Goal: Task Accomplishment & Management: Use online tool/utility

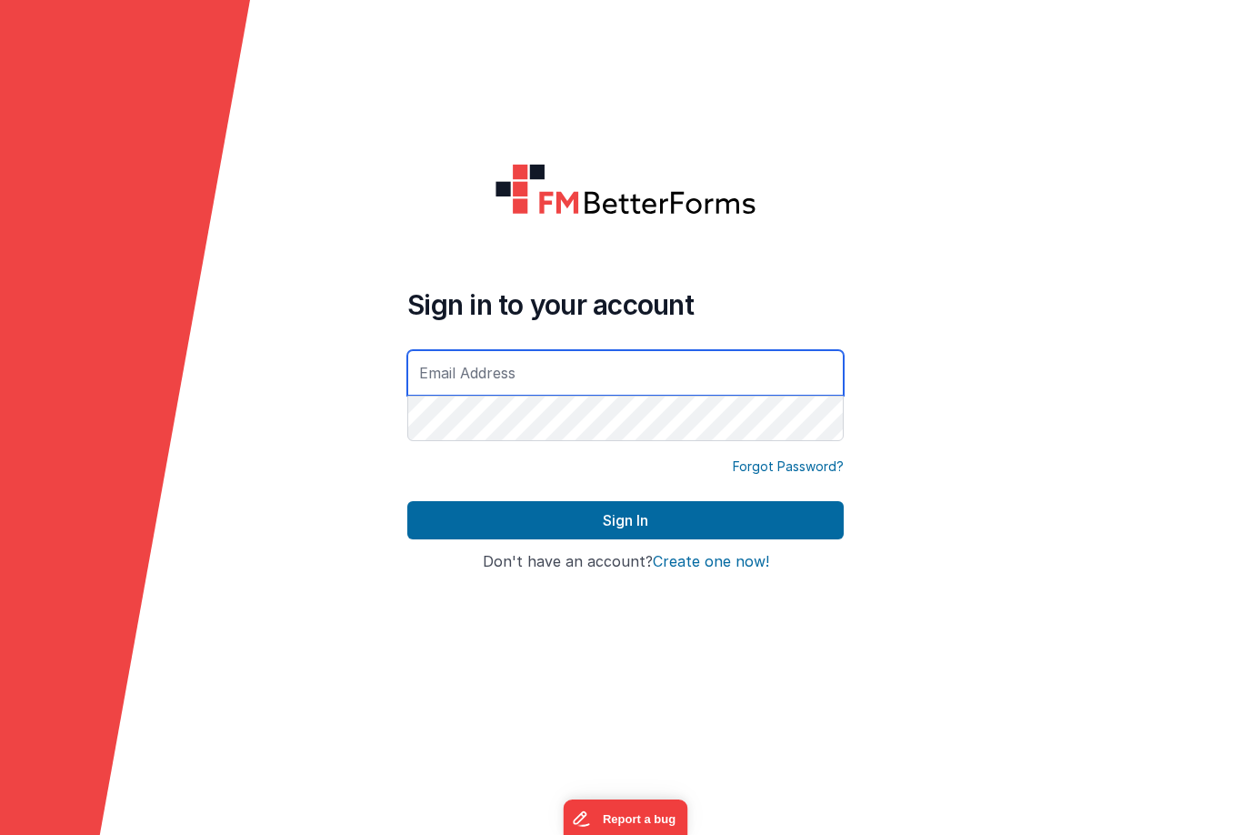
type input "[PERSON_NAME][EMAIL_ADDRESS][DOMAIN_NAME]"
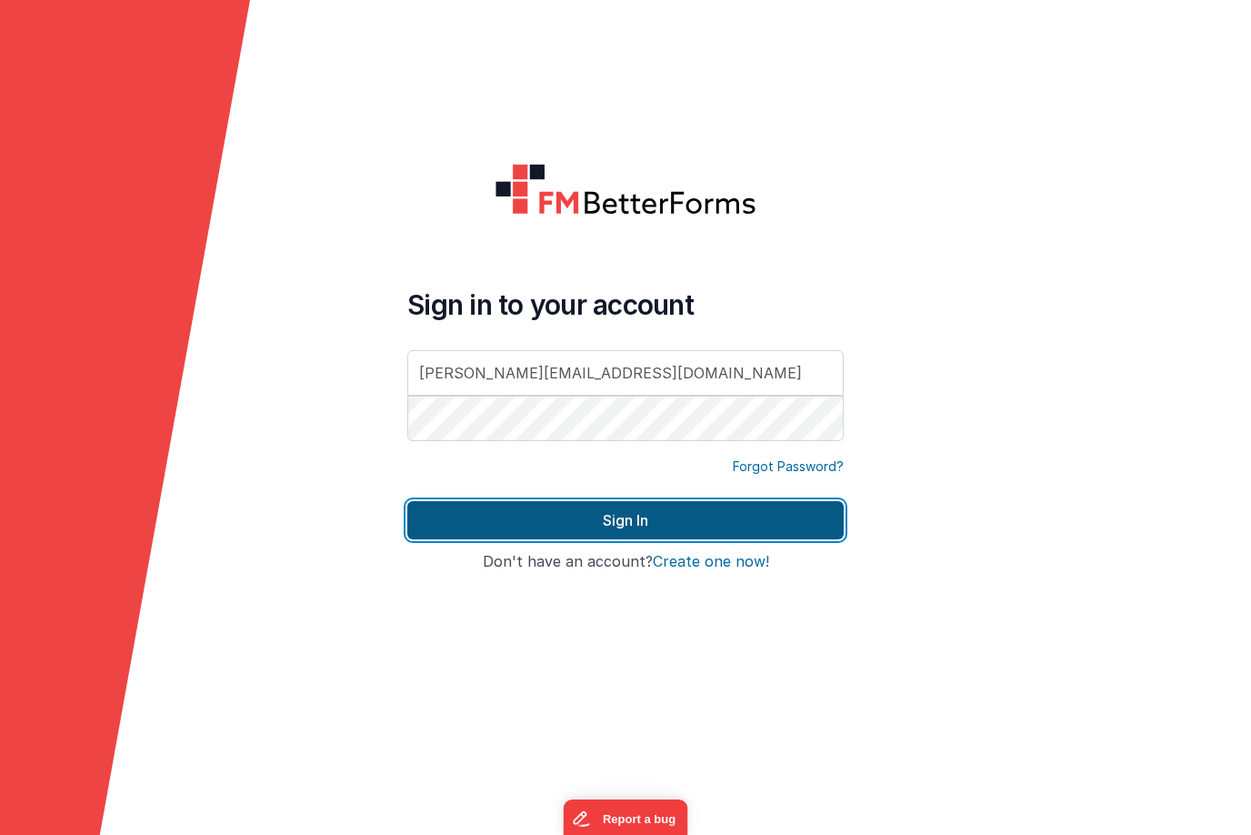
click at [626, 515] on button "Sign In" at bounding box center [625, 520] width 436 height 38
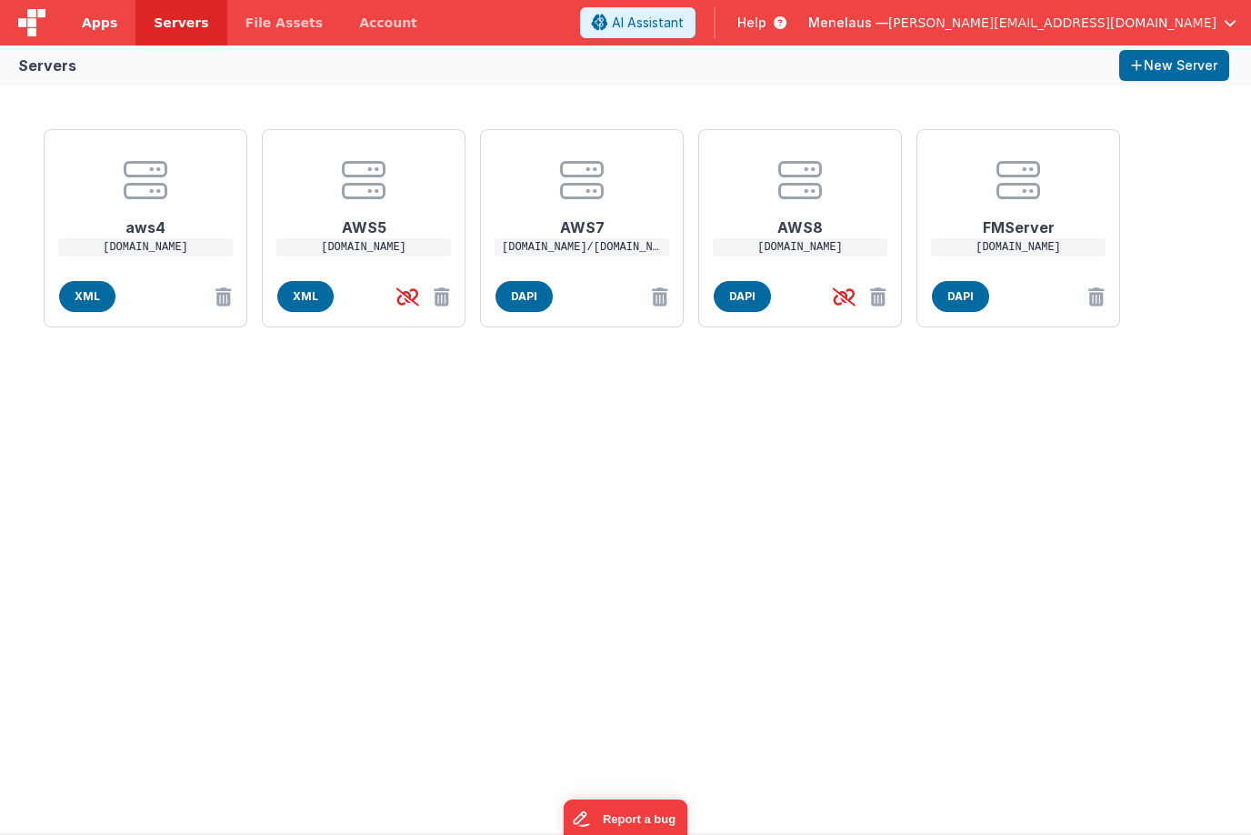
click at [107, 19] on span "Apps" at bounding box center [99, 23] width 35 height 18
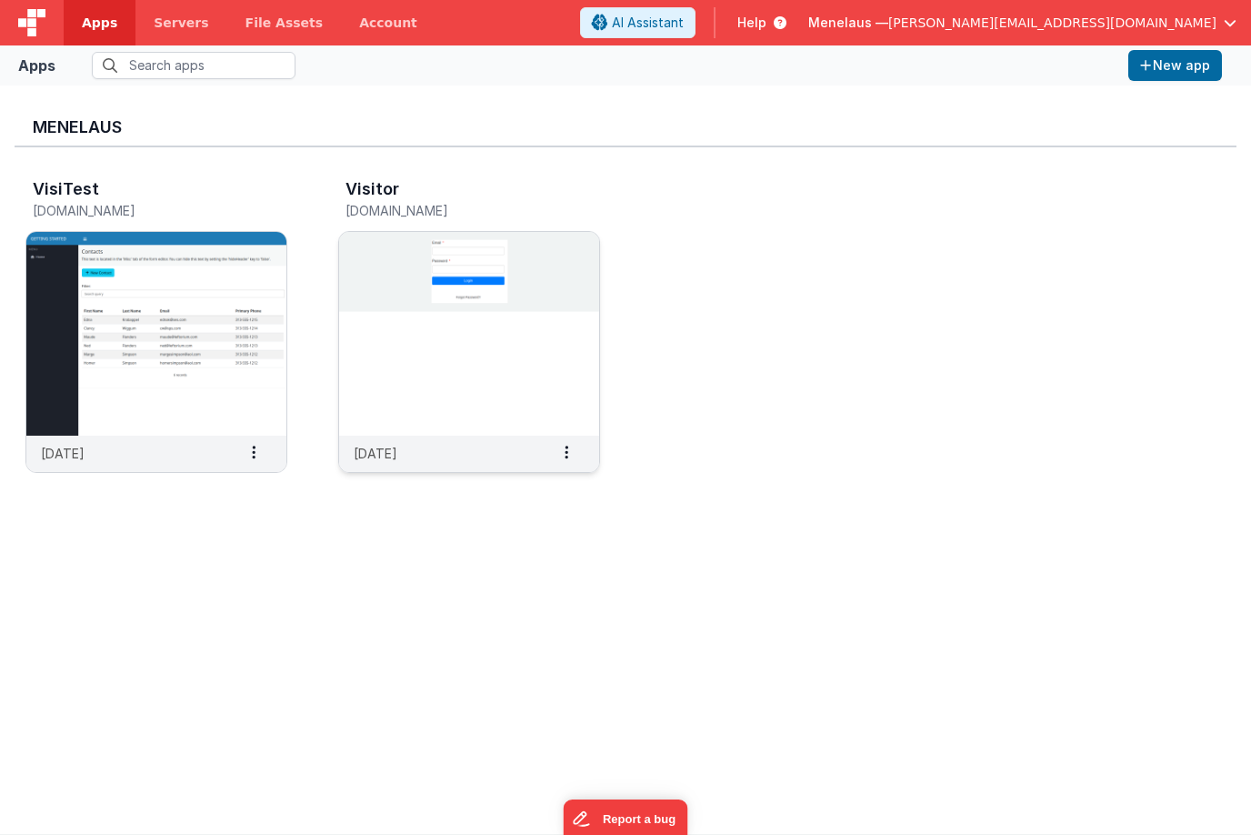
click at [531, 376] on img at bounding box center [469, 334] width 260 height 204
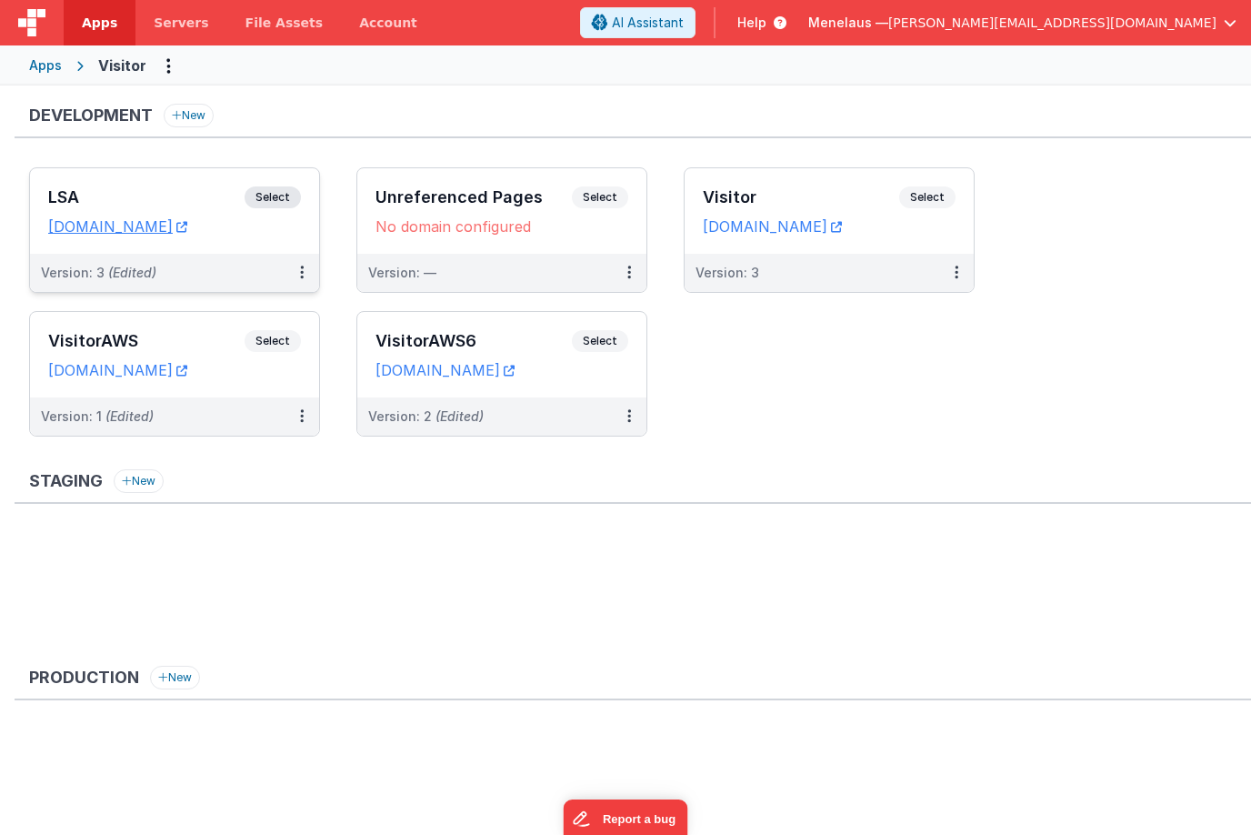
click at [236, 264] on div "Version: 3 (Edited)" at bounding box center [163, 273] width 244 height 18
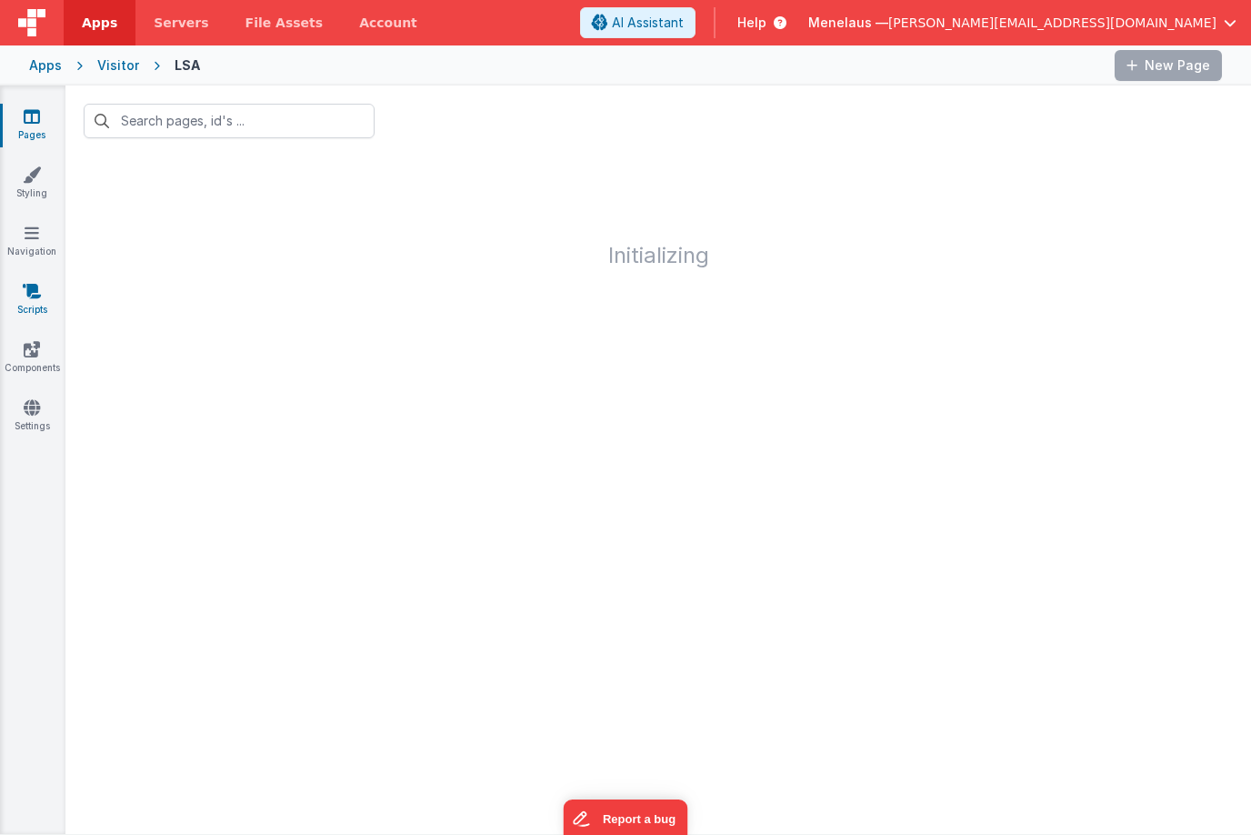
click at [31, 296] on icon at bounding box center [32, 291] width 18 height 18
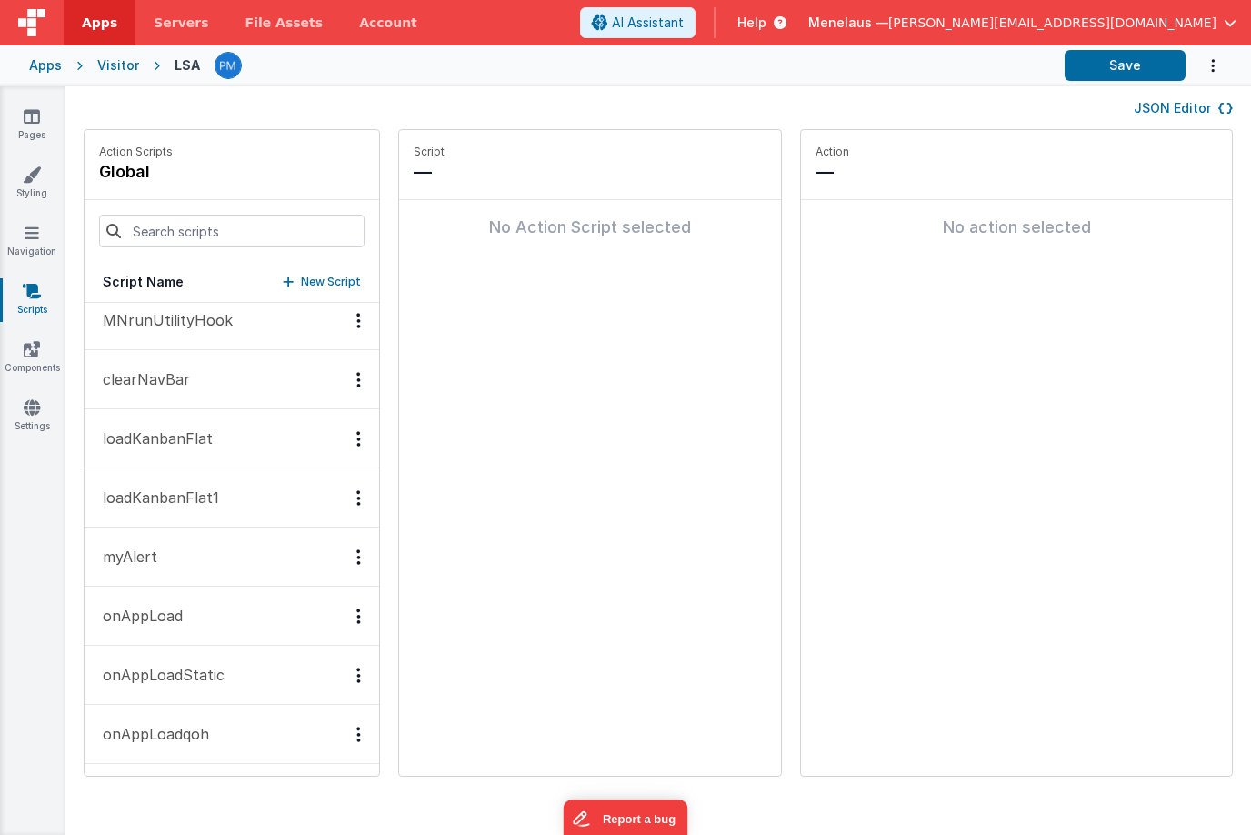
scroll to position [15, 0]
click at [250, 667] on button "onAppLoadStatic" at bounding box center [232, 672] width 295 height 59
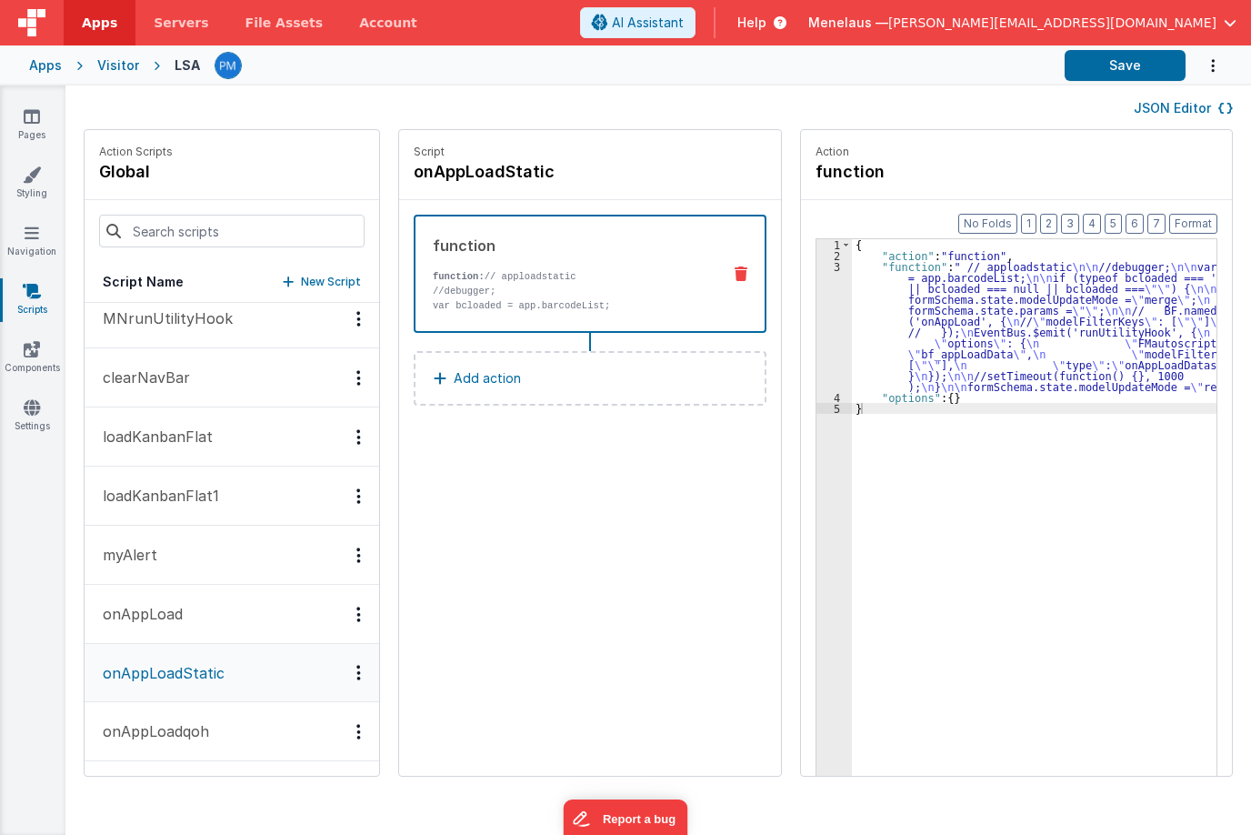
scroll to position [14, 0]
click at [992, 312] on div "{ "action" : "function" , "function" : " // apploadstatic \n\n //debugger; \n\n…" at bounding box center [1043, 546] width 382 height 615
click at [816, 319] on div "3" at bounding box center [833, 326] width 35 height 131
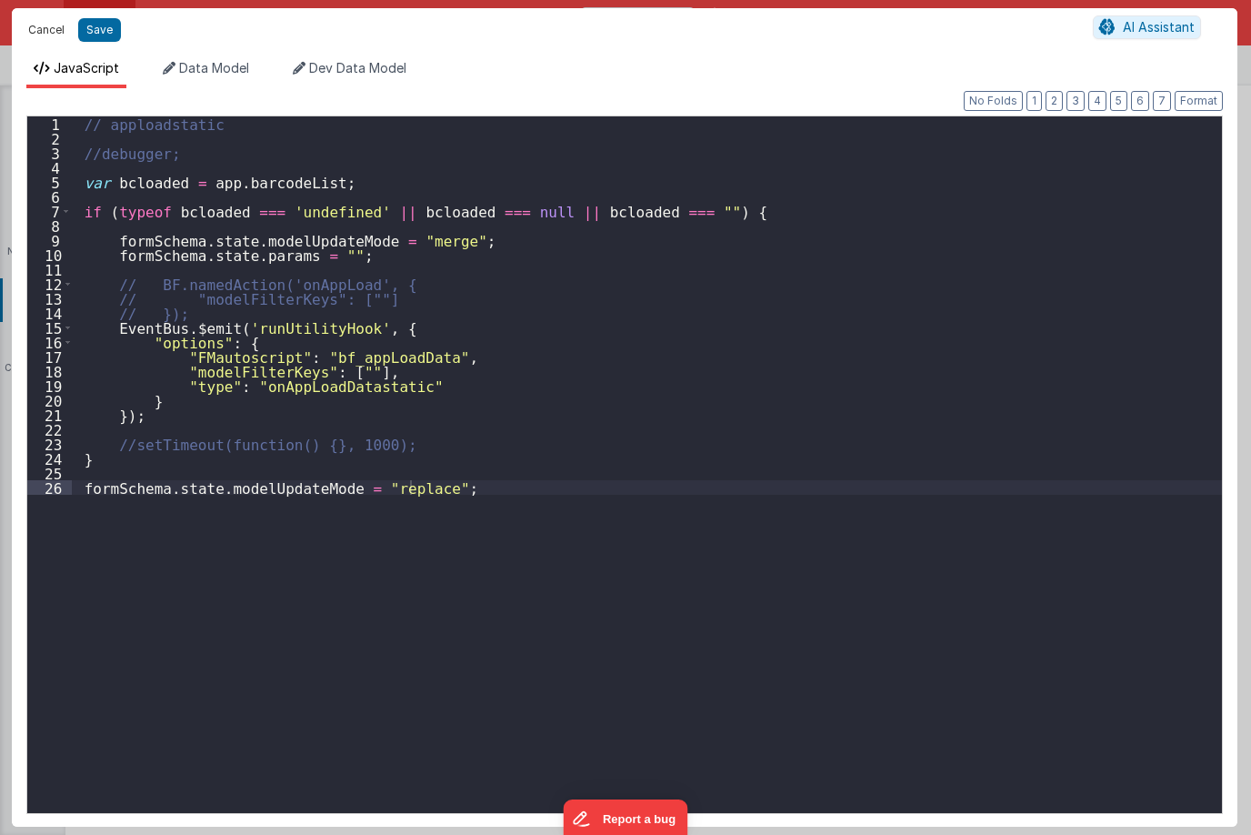
click at [45, 31] on button "Cancel" at bounding box center [46, 29] width 55 height 25
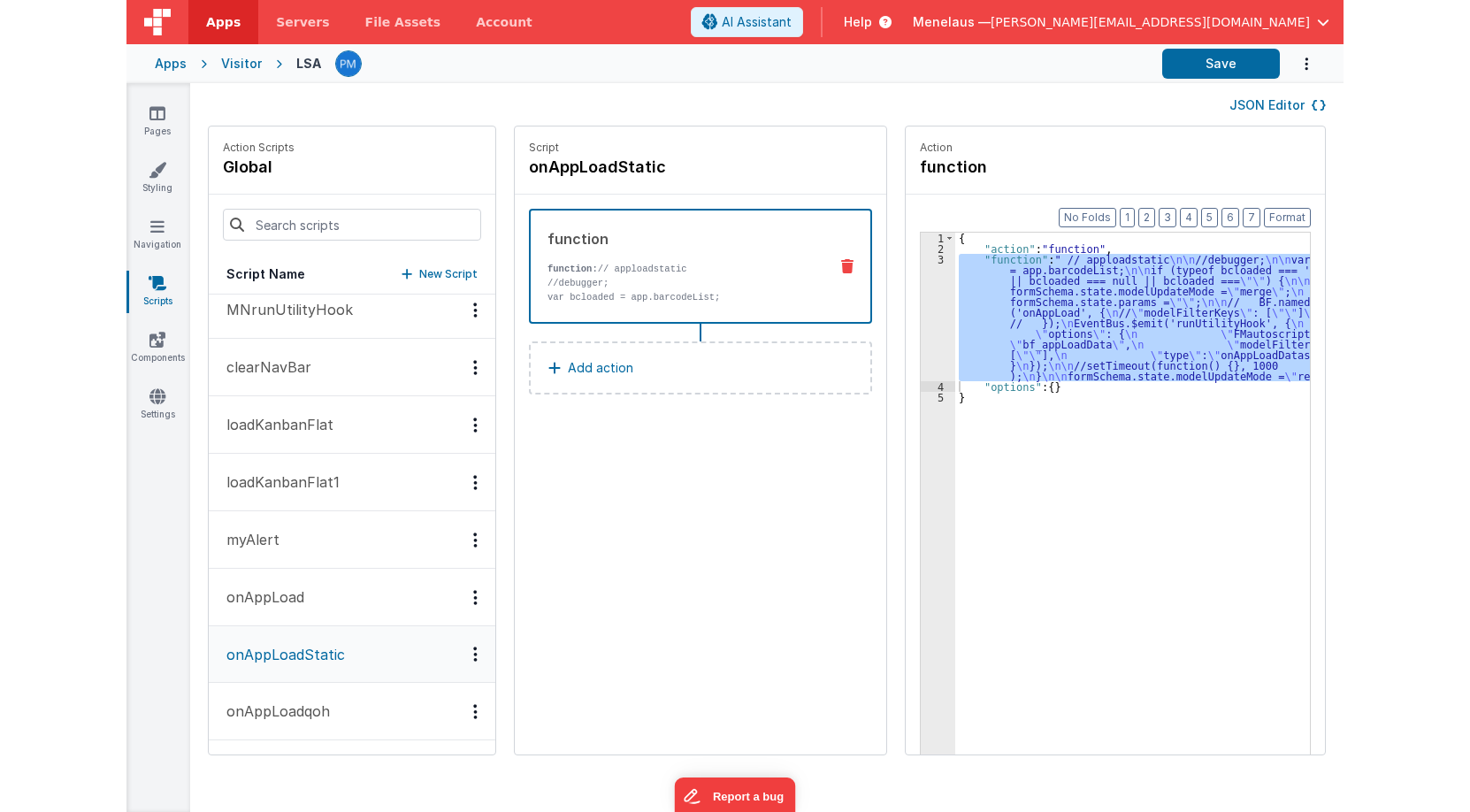
scroll to position [0, 0]
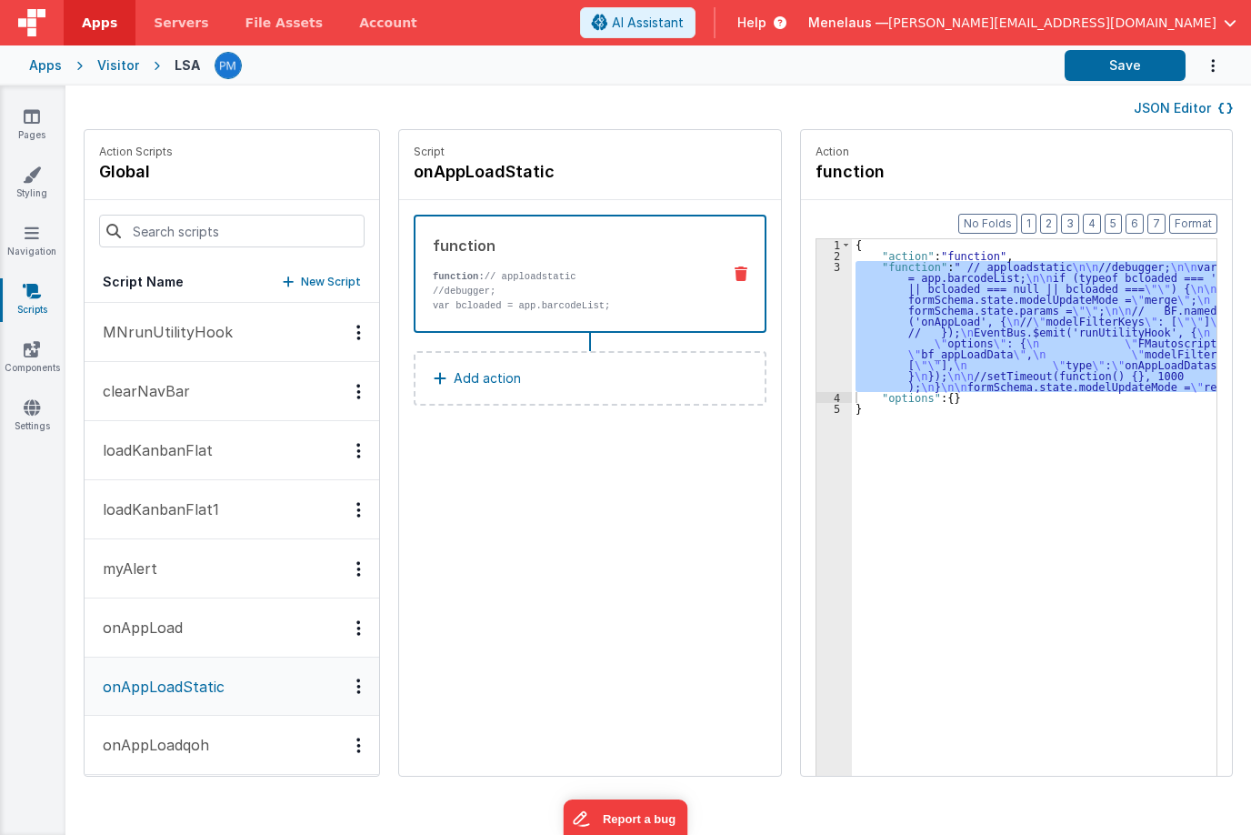
click at [346, 621] on div "Options" at bounding box center [359, 627] width 26 height 15
click at [175, 625] on div at bounding box center [625, 417] width 1251 height 835
click at [175, 625] on p "onAppLoad" at bounding box center [137, 627] width 91 height 22
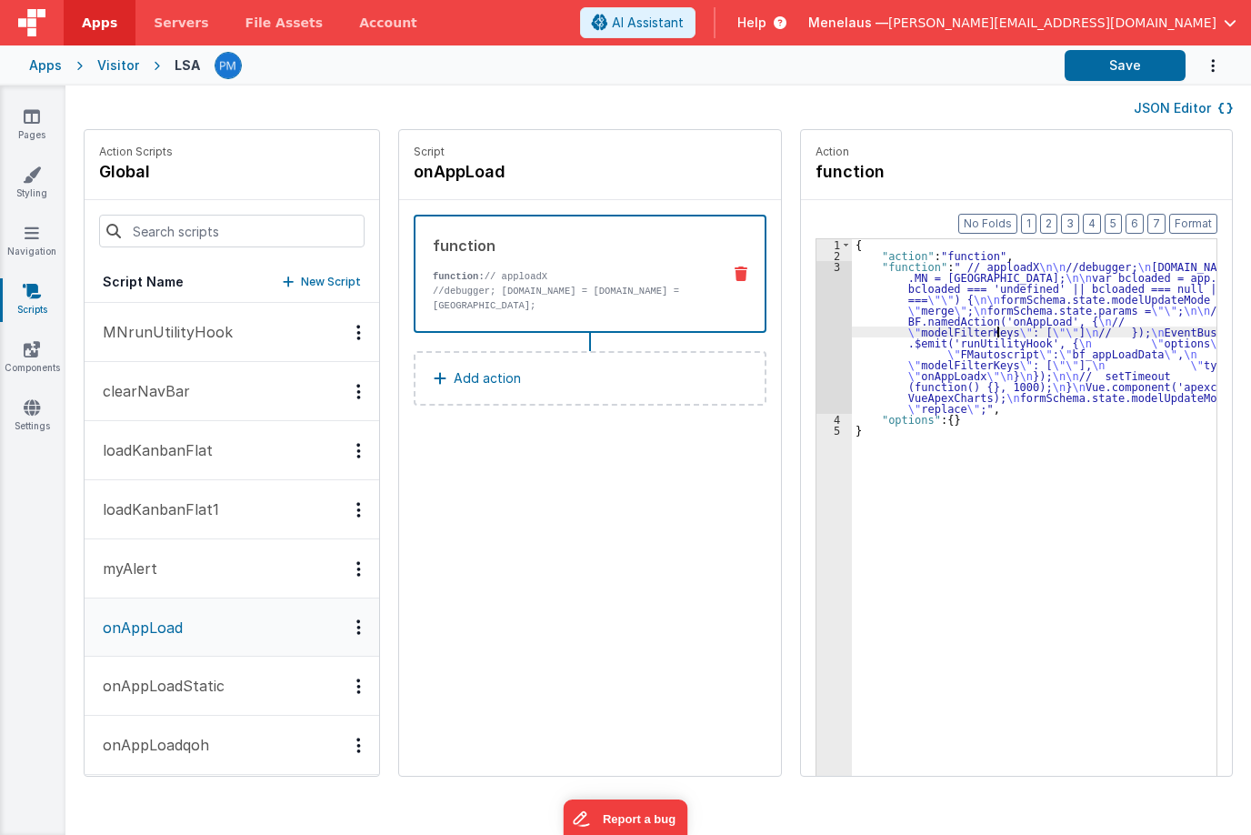
click at [980, 329] on div "{ "action" : "function" , "function" : " // apploadX \n\n //debugger; \n [DOMAI…" at bounding box center [1043, 546] width 382 height 615
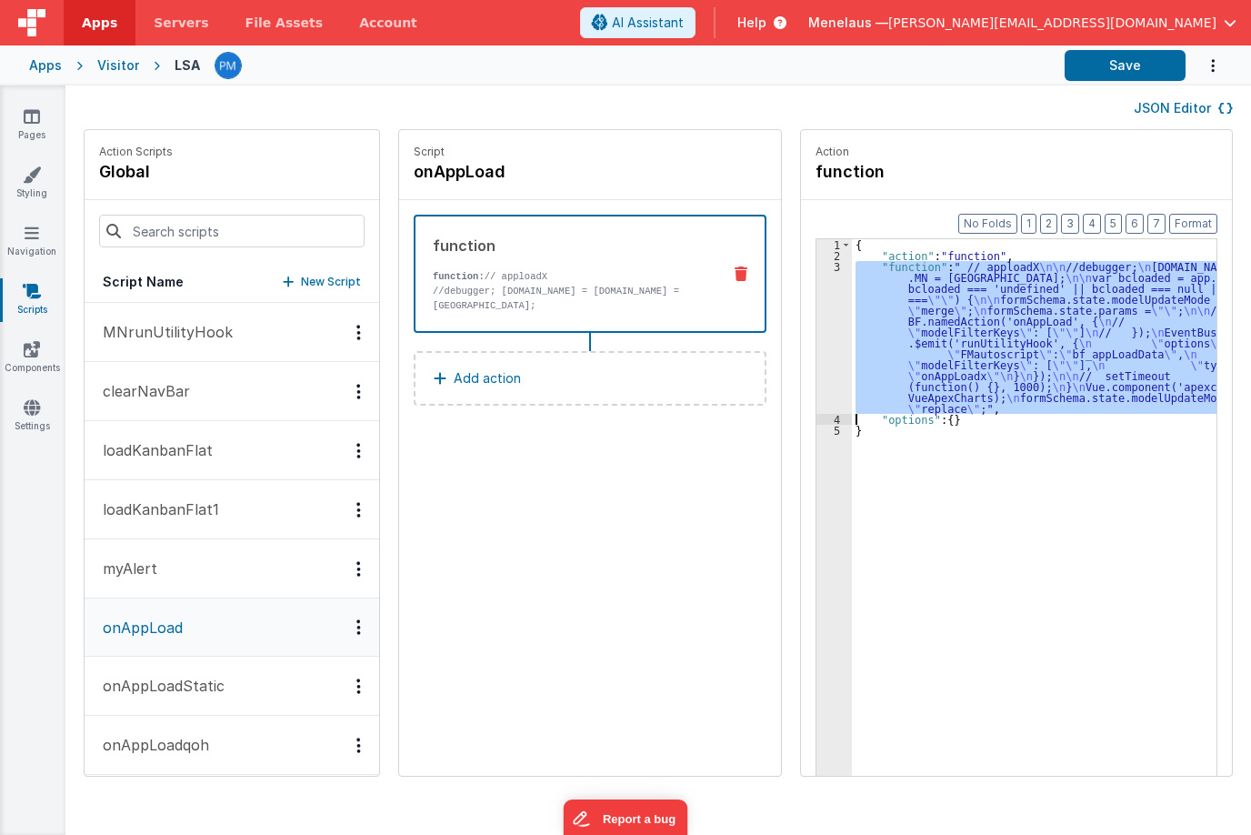
click at [816, 363] on div "3" at bounding box center [833, 337] width 35 height 153
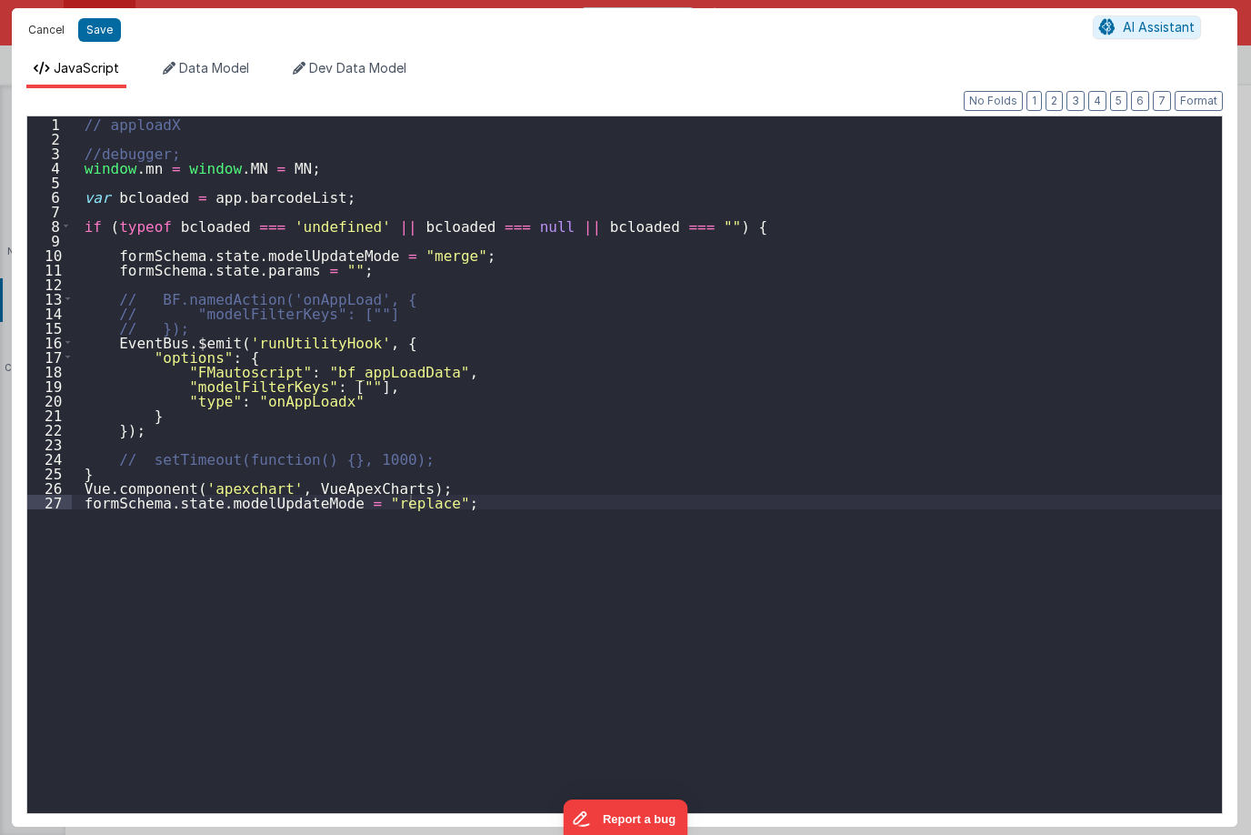
click at [41, 26] on button "Cancel" at bounding box center [46, 29] width 55 height 25
